Goal: Check status: Check status

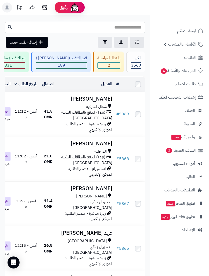
click at [186, 45] on span "الأقسام والمنتجات" at bounding box center [182, 44] width 28 height 7
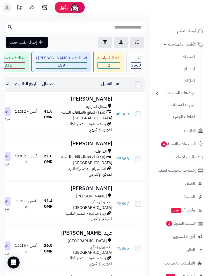
click at [187, 57] on link "المنتجات" at bounding box center [175, 57] width 44 height 11
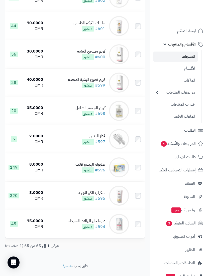
scroll to position [1685, 0]
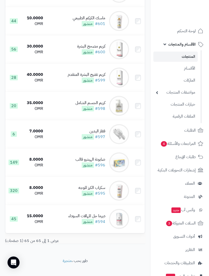
click at [189, 70] on link "الأقسام" at bounding box center [175, 68] width 44 height 11
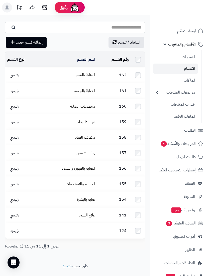
click at [186, 173] on link "إشعارات التحويلات البنكية" at bounding box center [179, 170] width 53 height 12
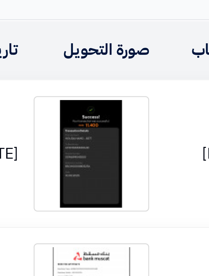
click at [33, 57] on img at bounding box center [48, 72] width 30 height 30
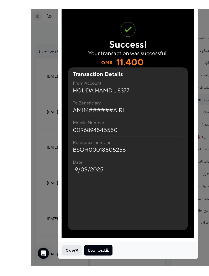
scroll to position [1, 0]
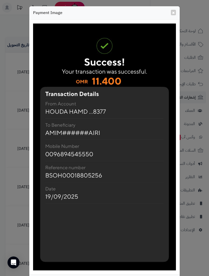
click at [171, 11] on button "×" at bounding box center [173, 13] width 5 height 6
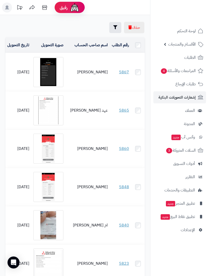
click at [54, 105] on img at bounding box center [48, 110] width 30 height 30
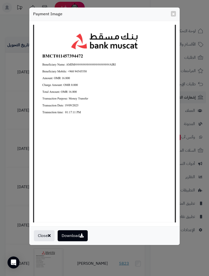
scroll to position [0, 0]
click at [191, 155] on div "× Payment Image Download Close" at bounding box center [104, 138] width 209 height 276
